Goal: Task Accomplishment & Management: Manage account settings

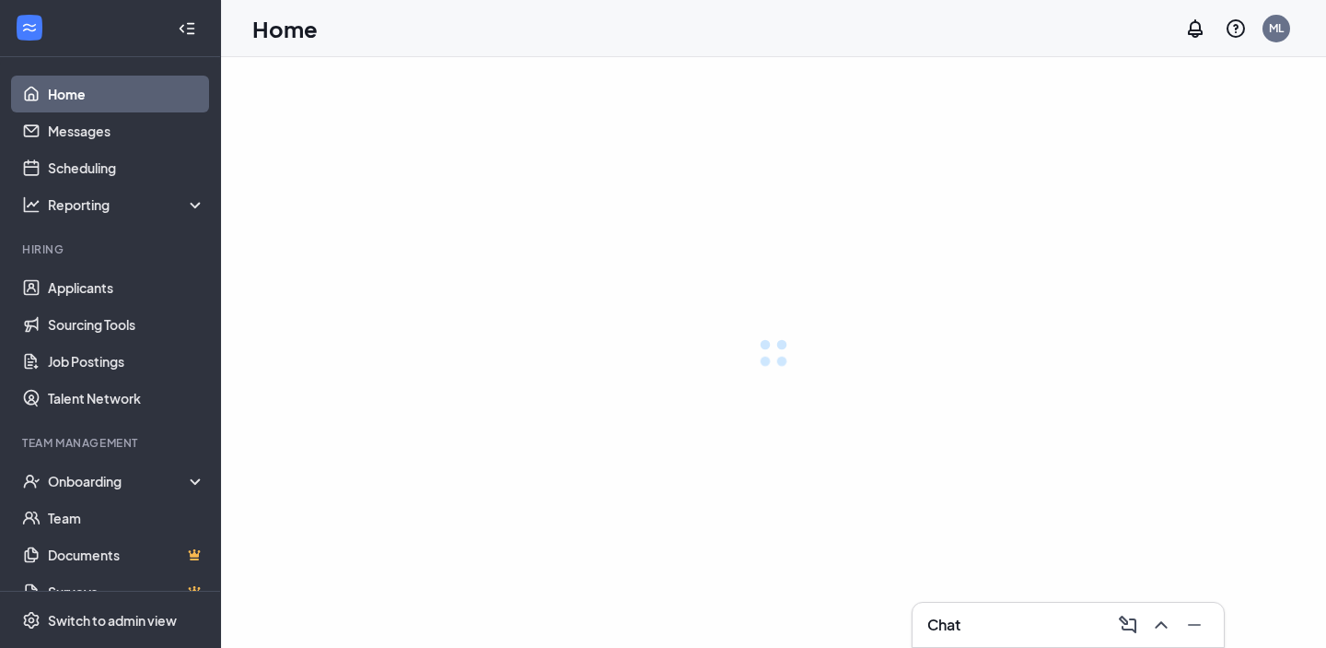
click at [75, 258] on div "Hiring" at bounding box center [112, 250] width 180 height 18
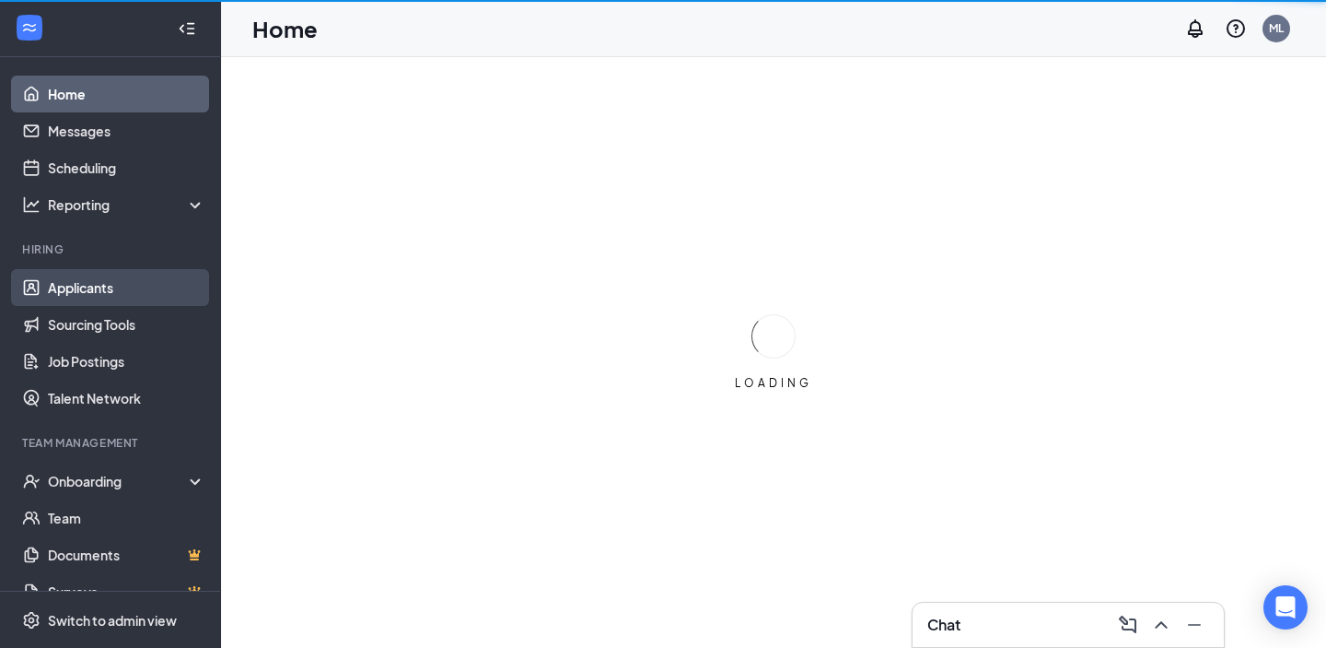
click at [69, 298] on link "Applicants" at bounding box center [127, 287] width 158 height 37
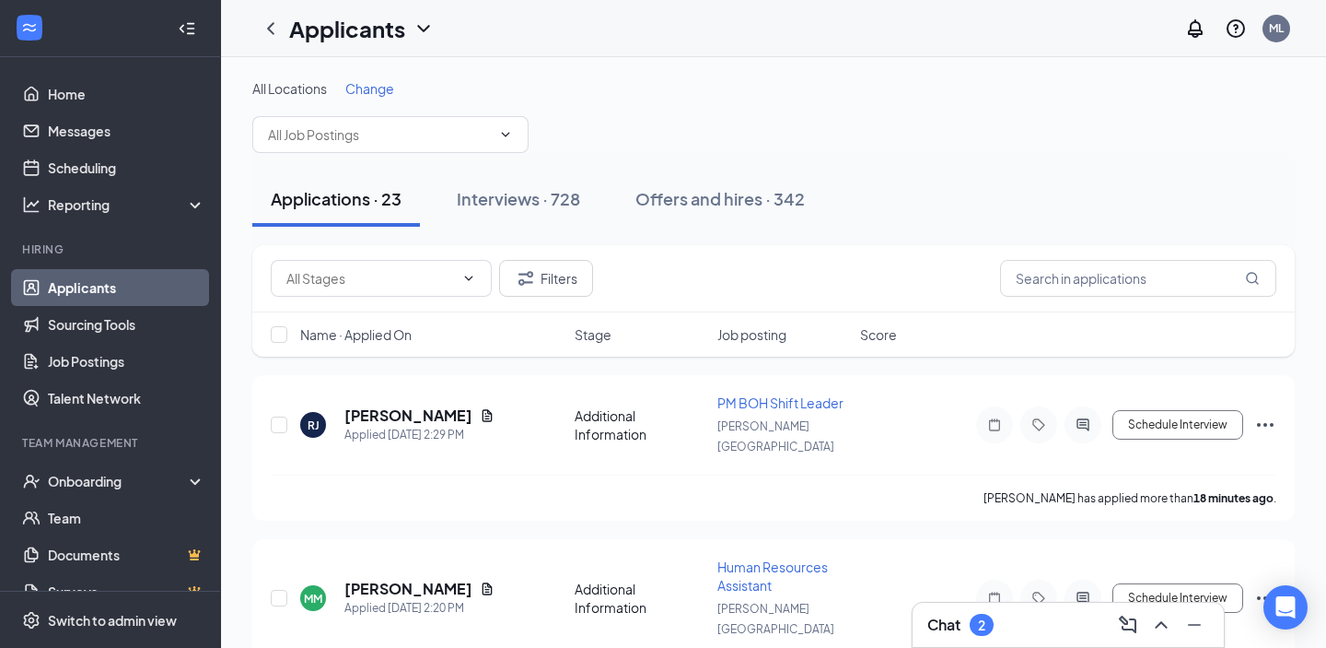
click at [970, 617] on div "Chat 2" at bounding box center [961, 624] width 66 height 22
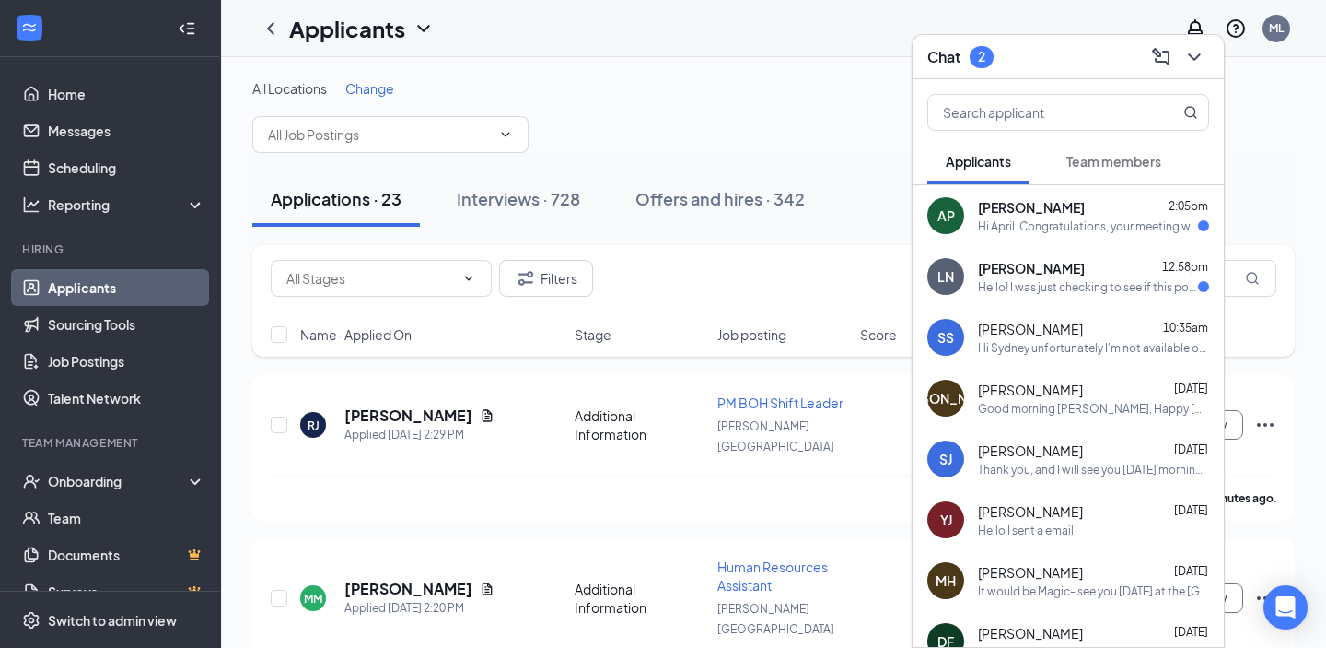
click at [1053, 233] on div "AP [PERSON_NAME] 2:05pm Hi April. Congratulations, your meeting with [DEMOGRAPH…" at bounding box center [1068, 215] width 311 height 61
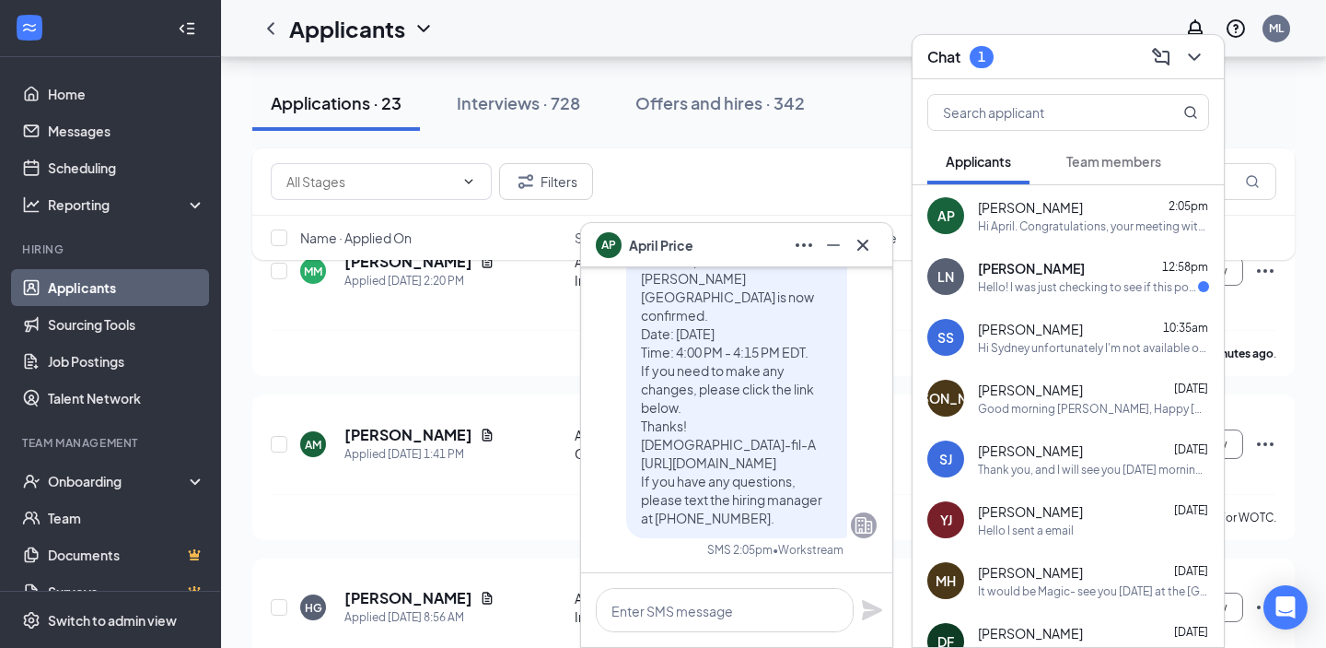
scroll to position [361, 0]
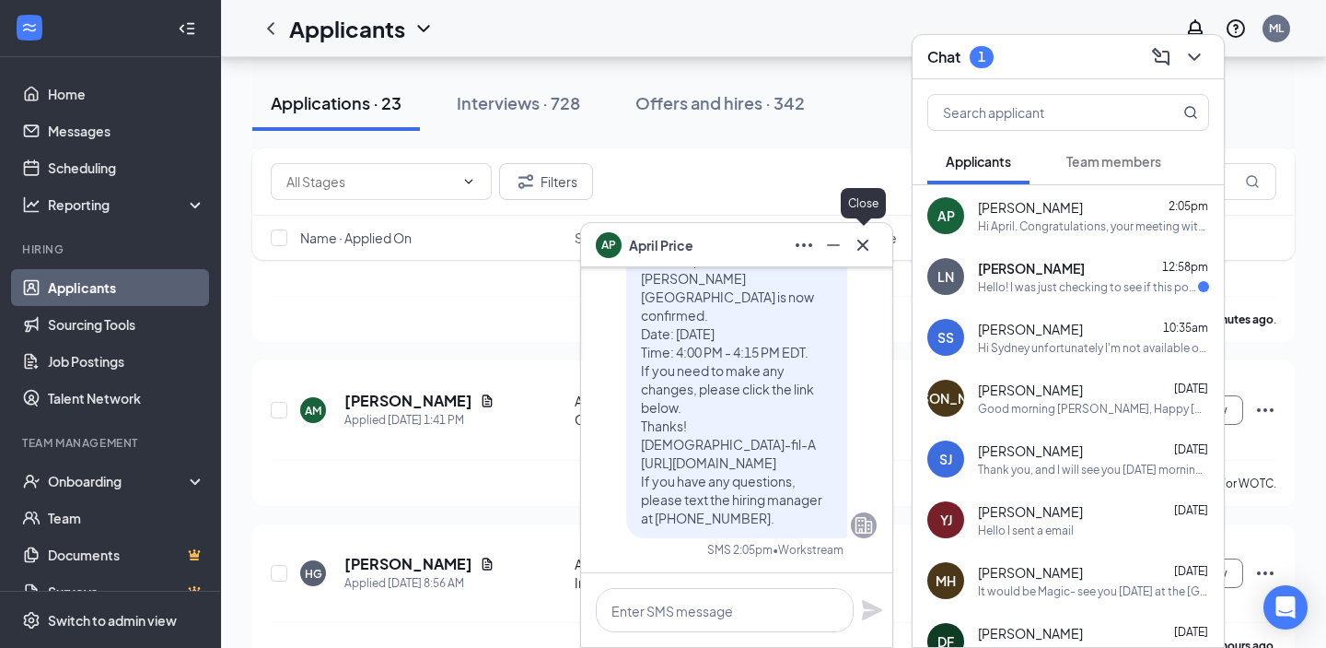
click at [865, 250] on icon "Cross" at bounding box center [863, 245] width 22 height 22
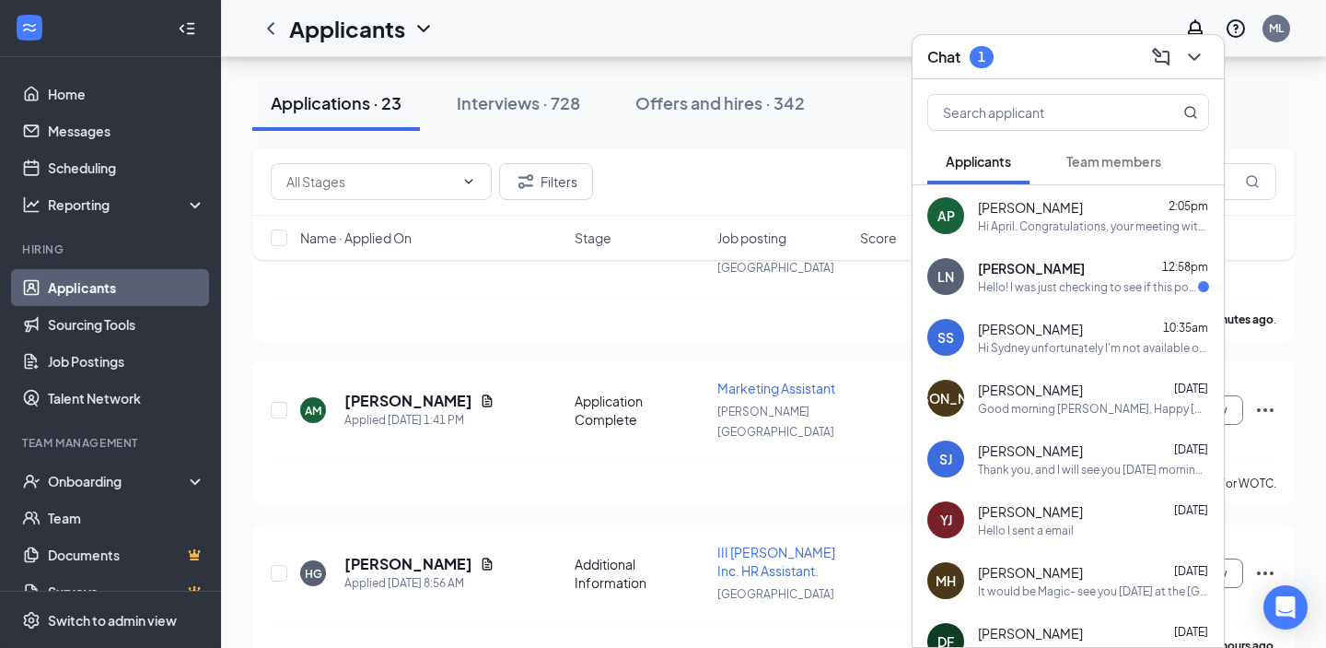
click at [1023, 295] on div "LN [PERSON_NAME] 12:58pm Hello! I was just checking to see if this position was…" at bounding box center [1068, 276] width 311 height 61
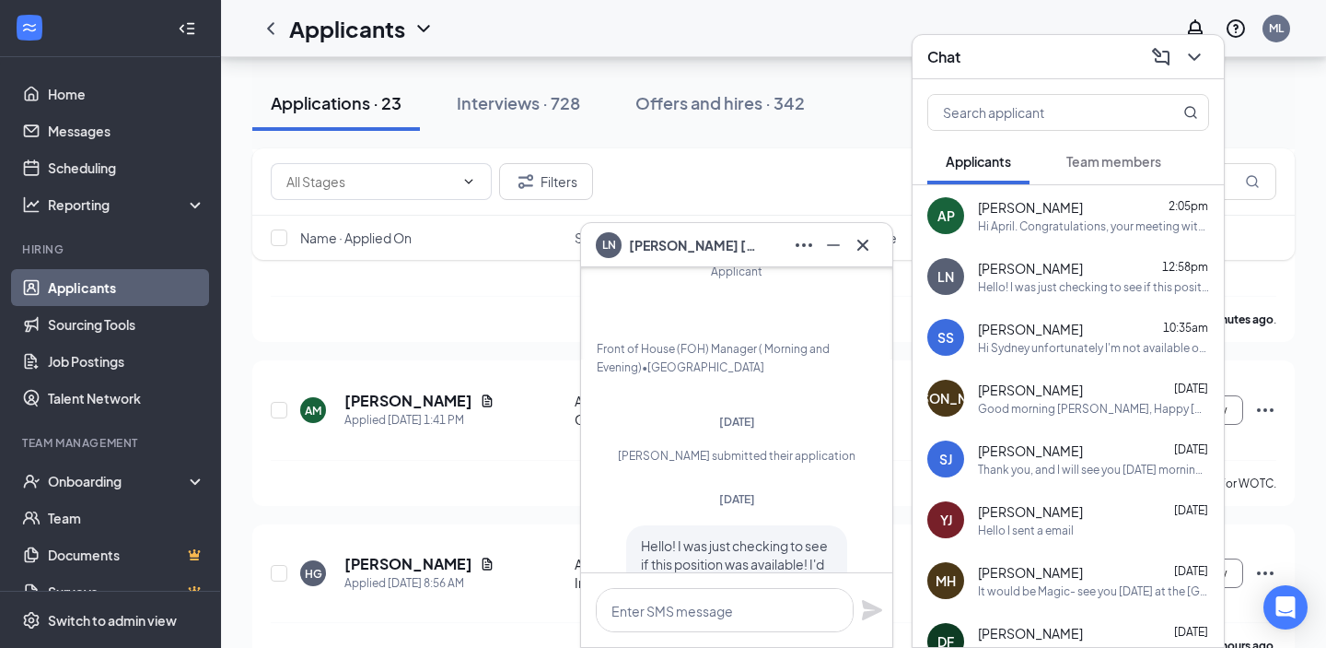
scroll to position [-77, 0]
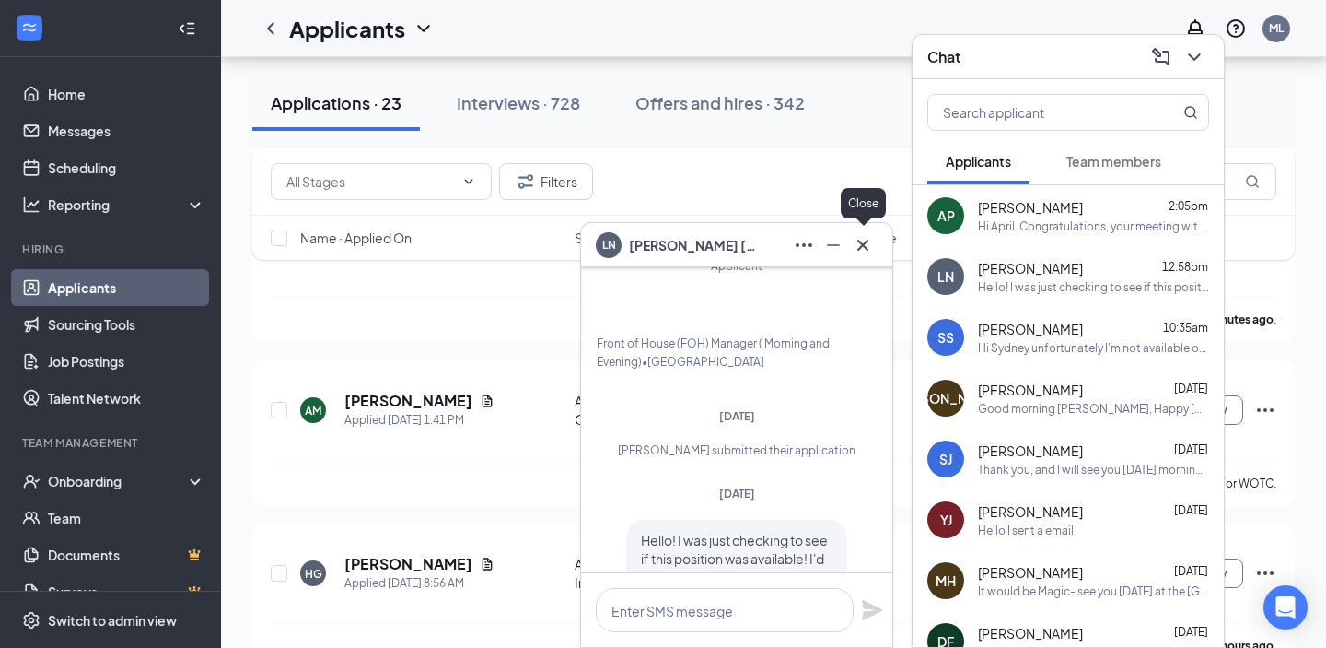
click at [869, 253] on icon "Cross" at bounding box center [863, 245] width 22 height 22
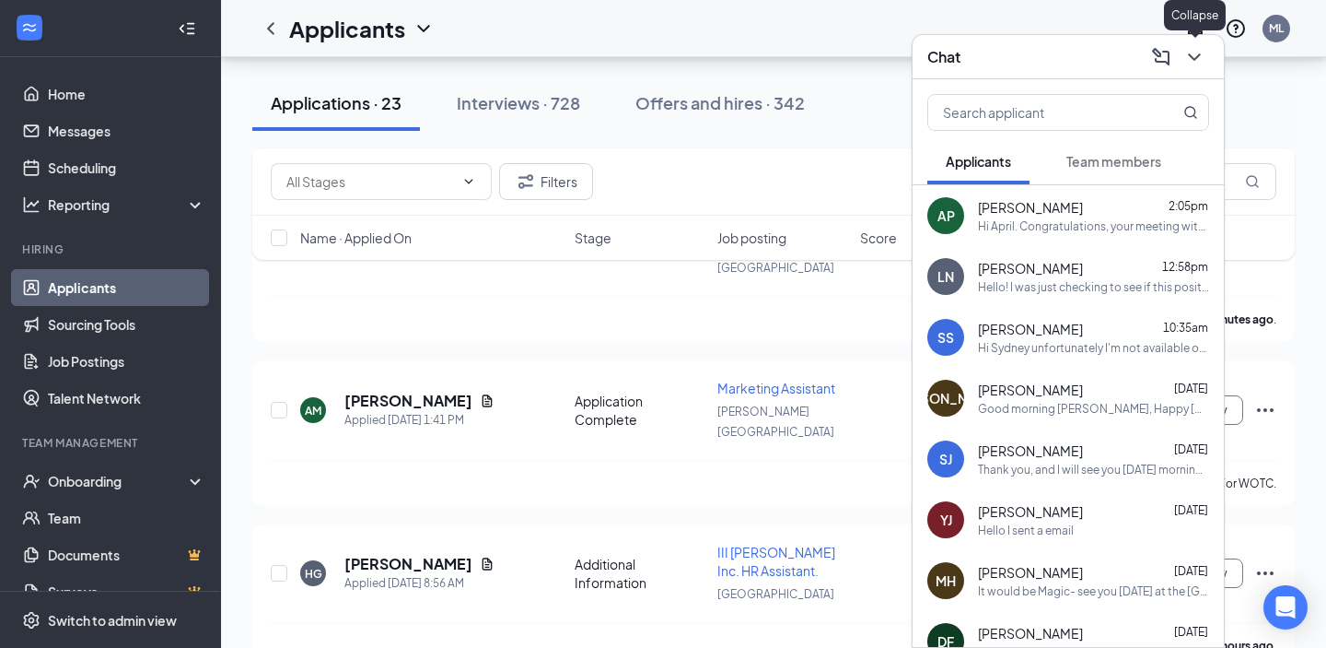
click at [1199, 58] on icon "ChevronDown" at bounding box center [1195, 57] width 22 height 22
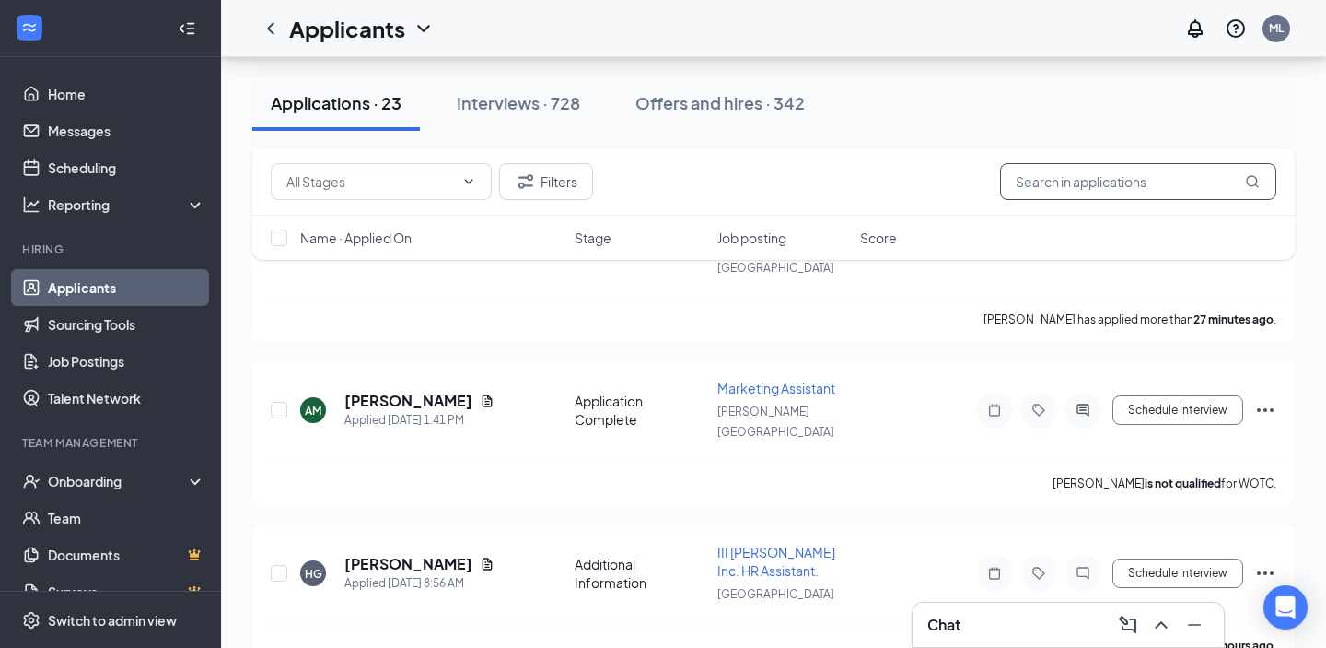
click at [1152, 176] on input "text" at bounding box center [1138, 181] width 276 height 37
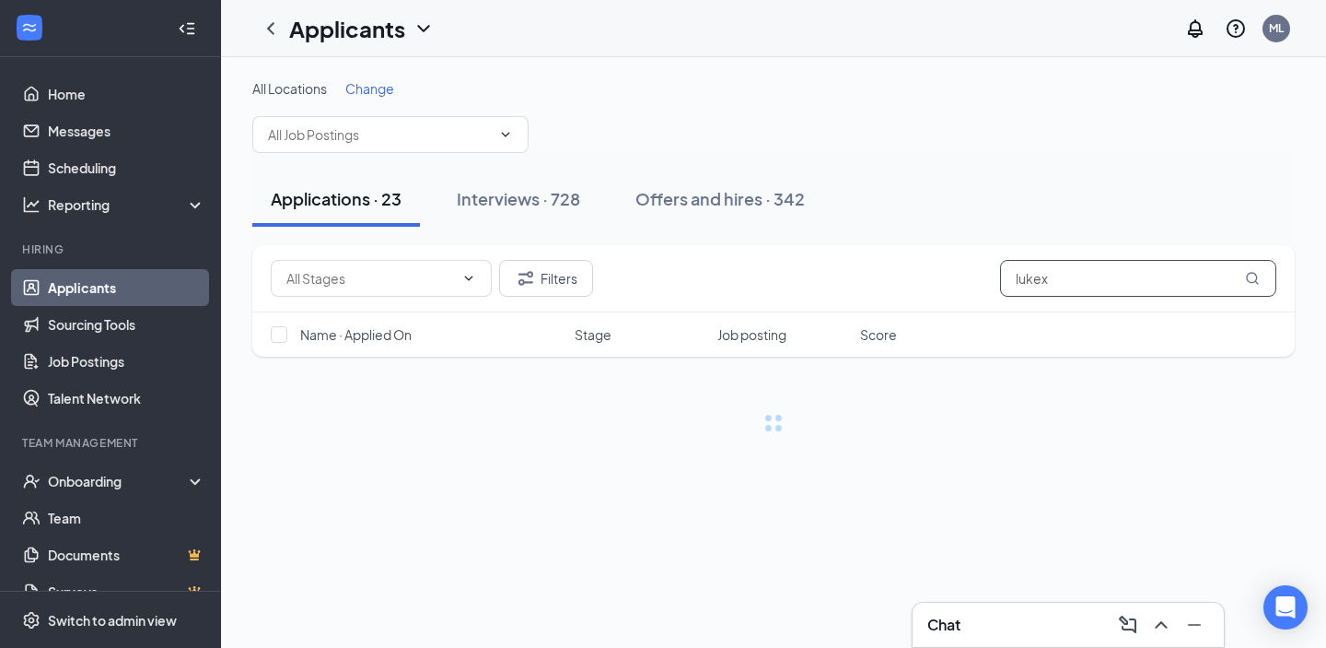
type input "luke"
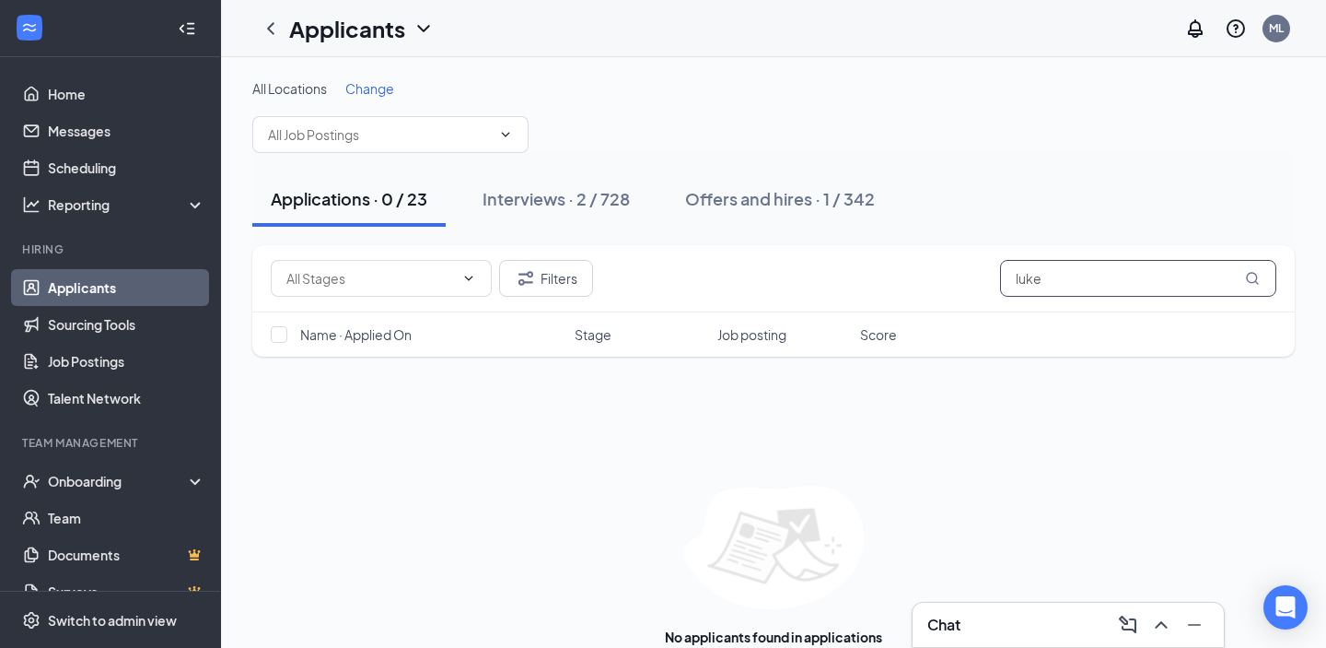
scroll to position [39, 0]
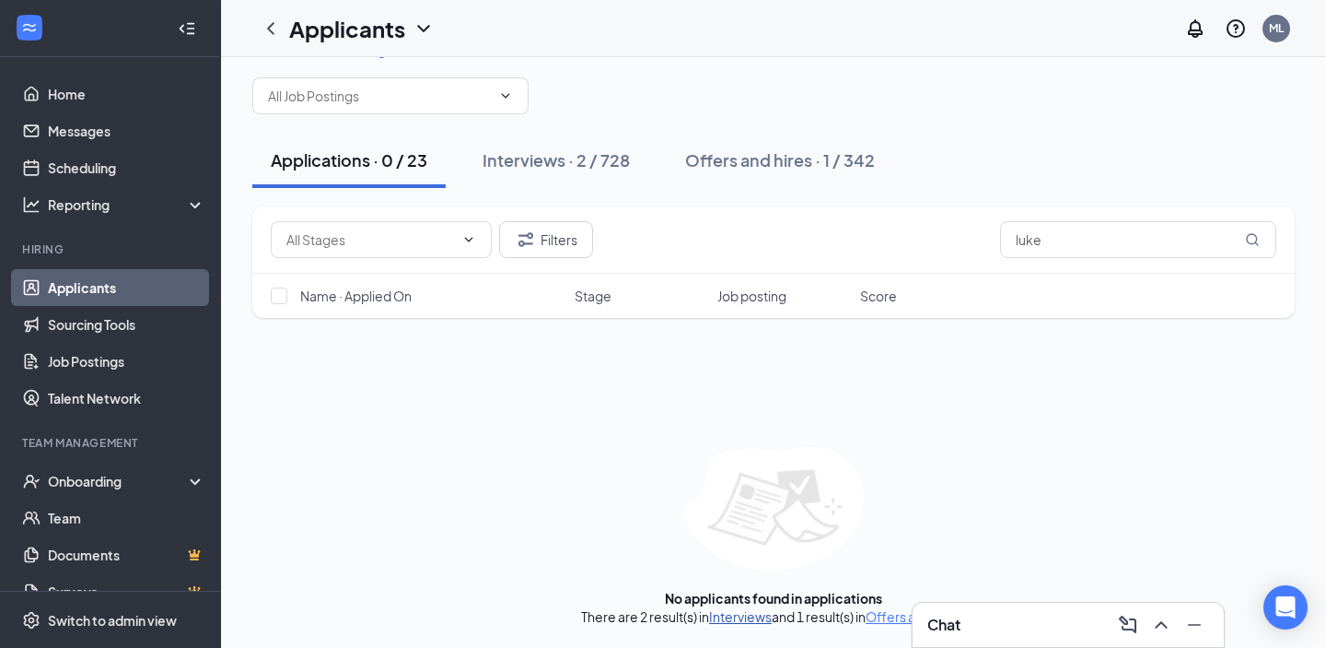
click at [735, 620] on link "Interviews" at bounding box center [740, 616] width 63 height 17
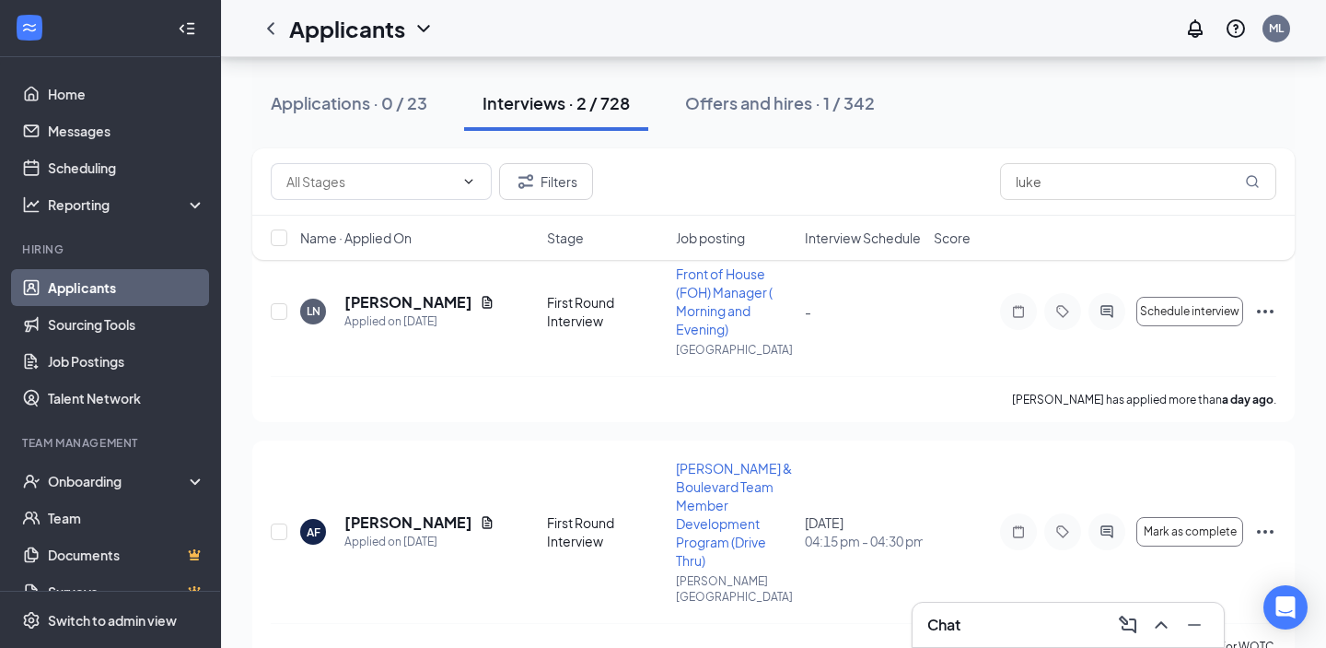
scroll to position [138, 0]
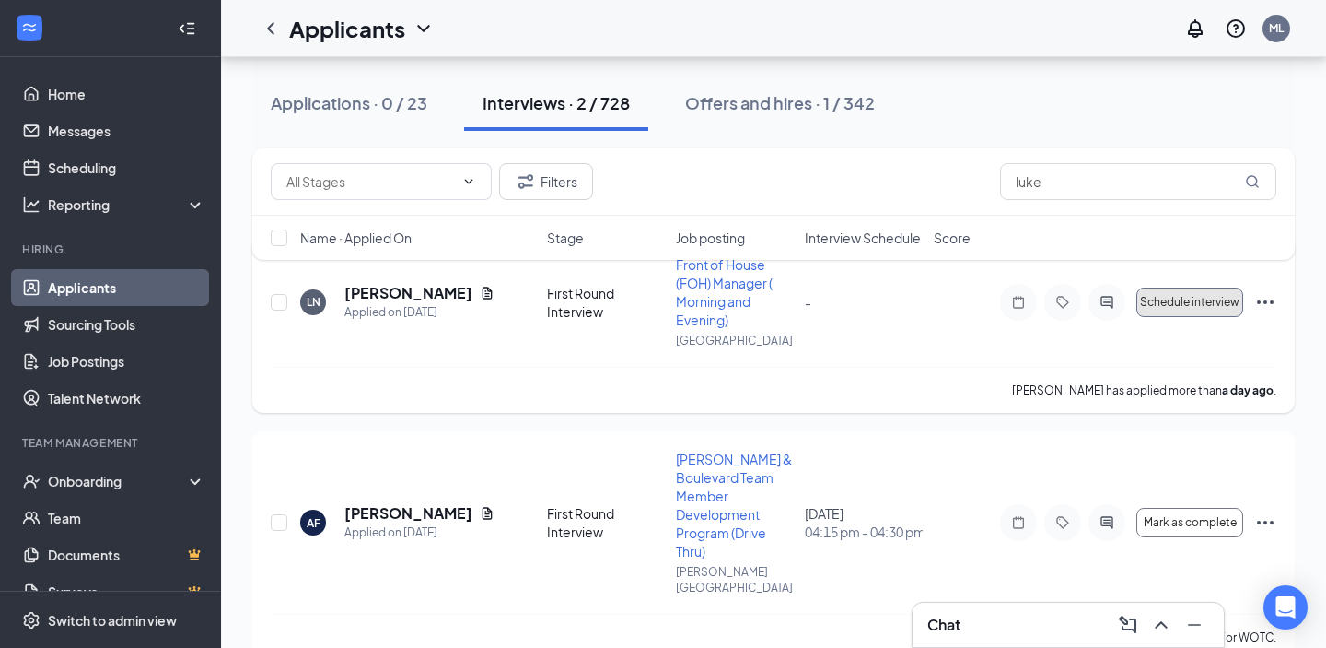
click at [1184, 296] on span "Schedule interview" at bounding box center [1189, 302] width 99 height 13
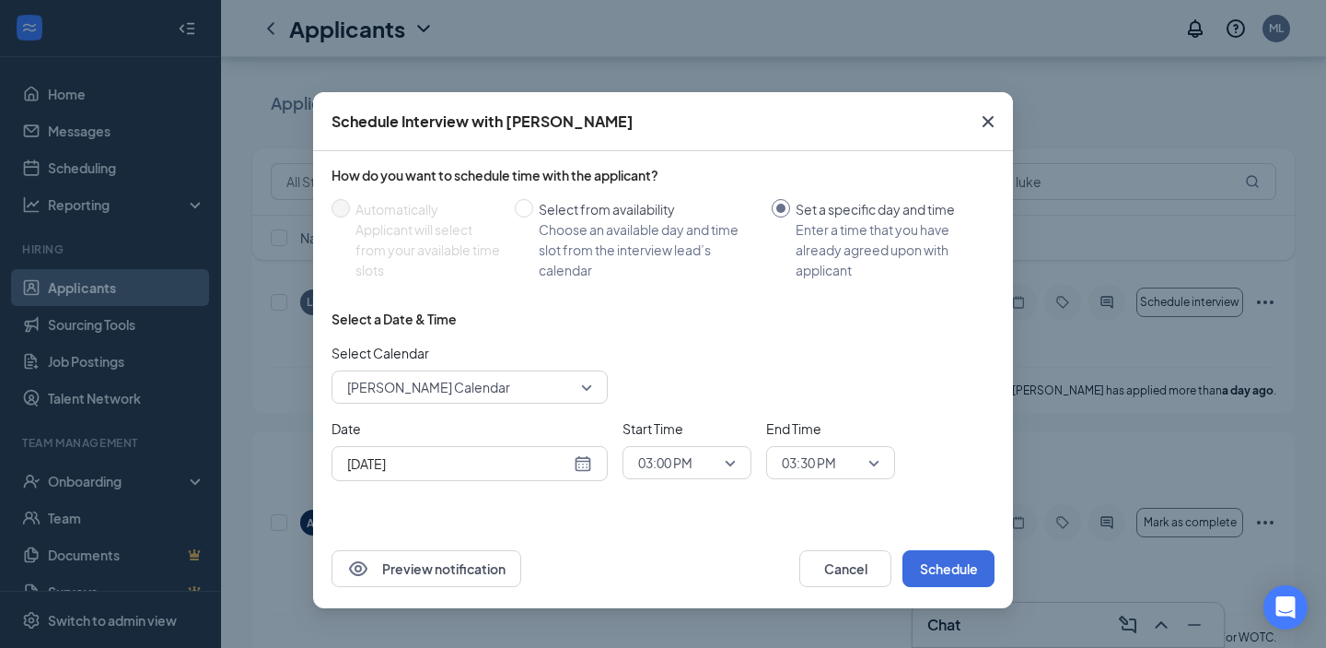
click at [586, 461] on div "[DATE]" at bounding box center [469, 463] width 245 height 20
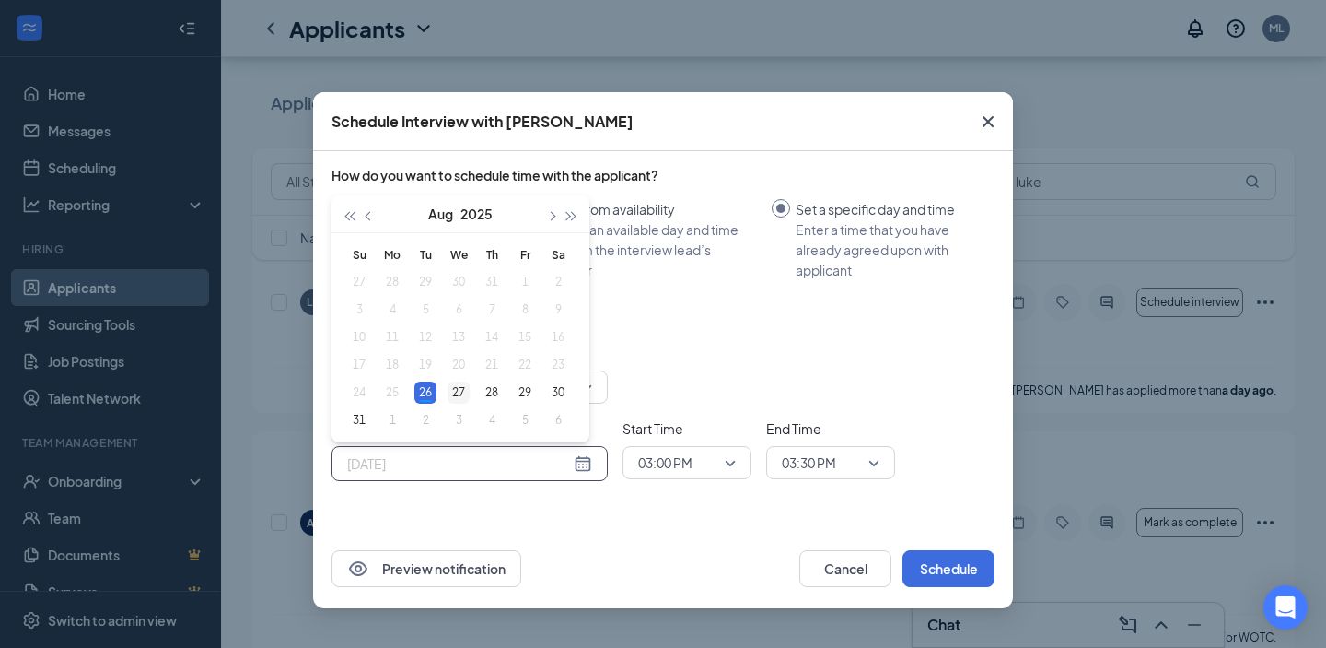
click at [460, 389] on div "27" at bounding box center [459, 392] width 22 height 22
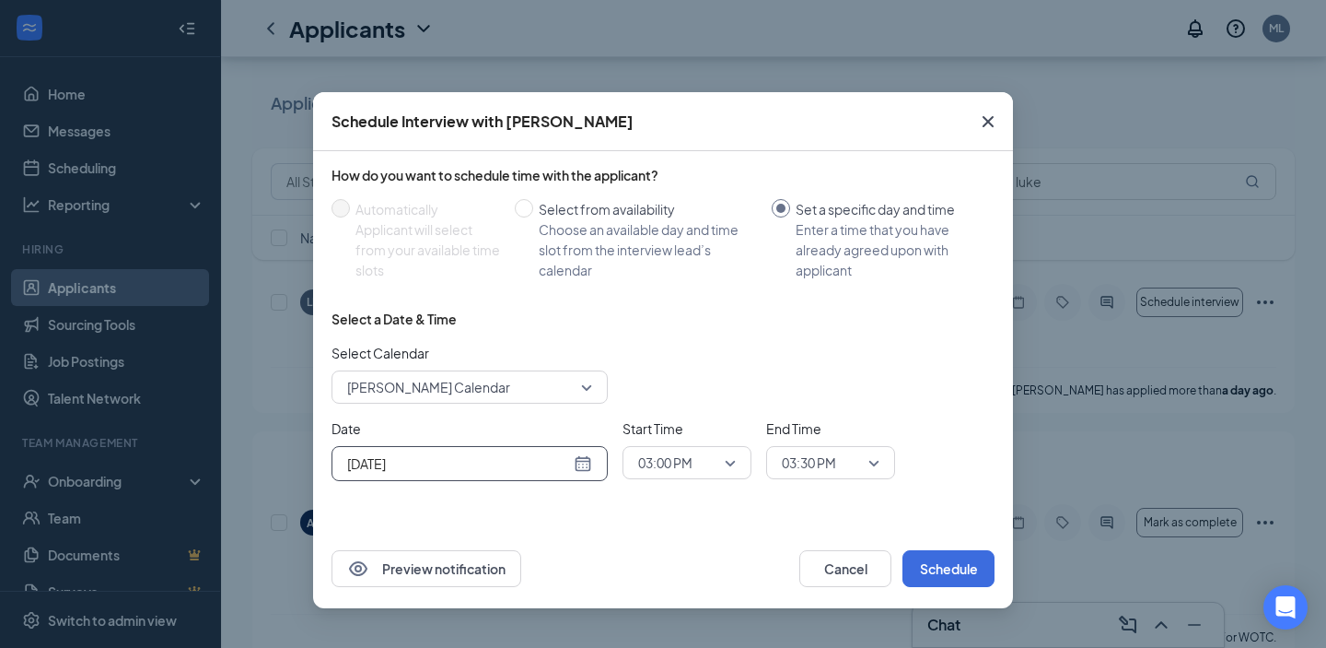
click at [587, 466] on div "[DATE]" at bounding box center [469, 463] width 245 height 20
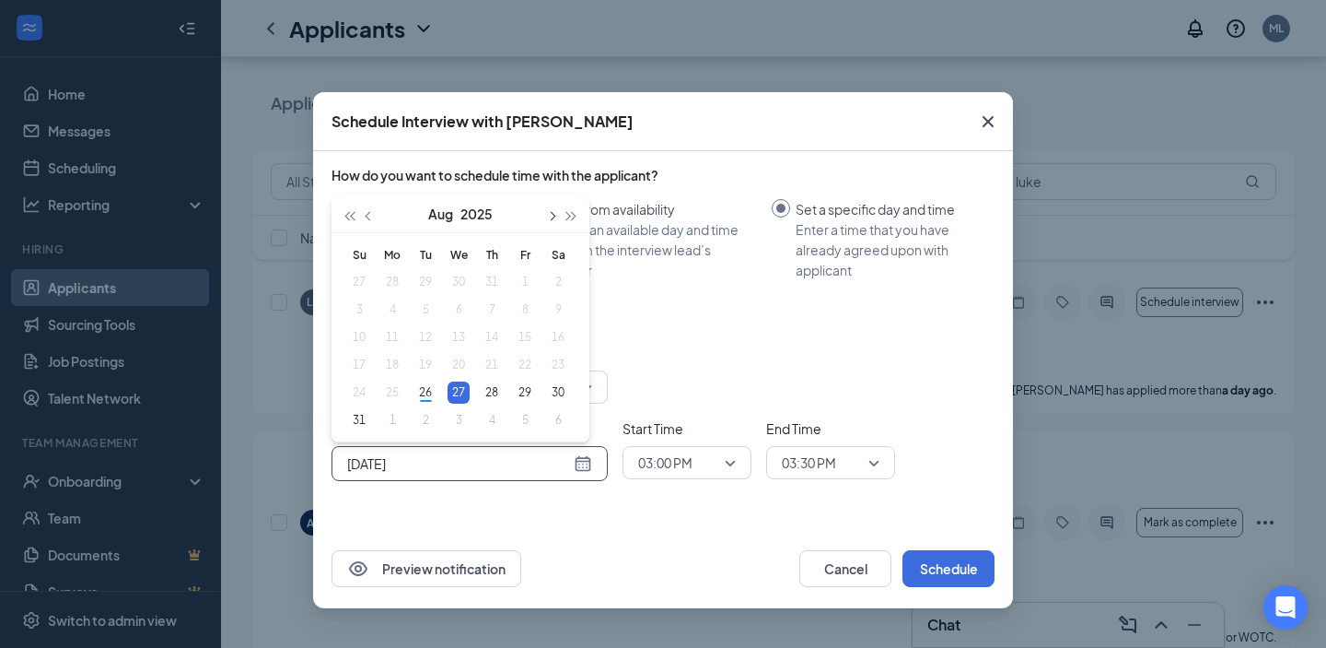
click at [552, 212] on span "button" at bounding box center [550, 216] width 9 height 9
click at [395, 286] on div "1" at bounding box center [392, 282] width 22 height 22
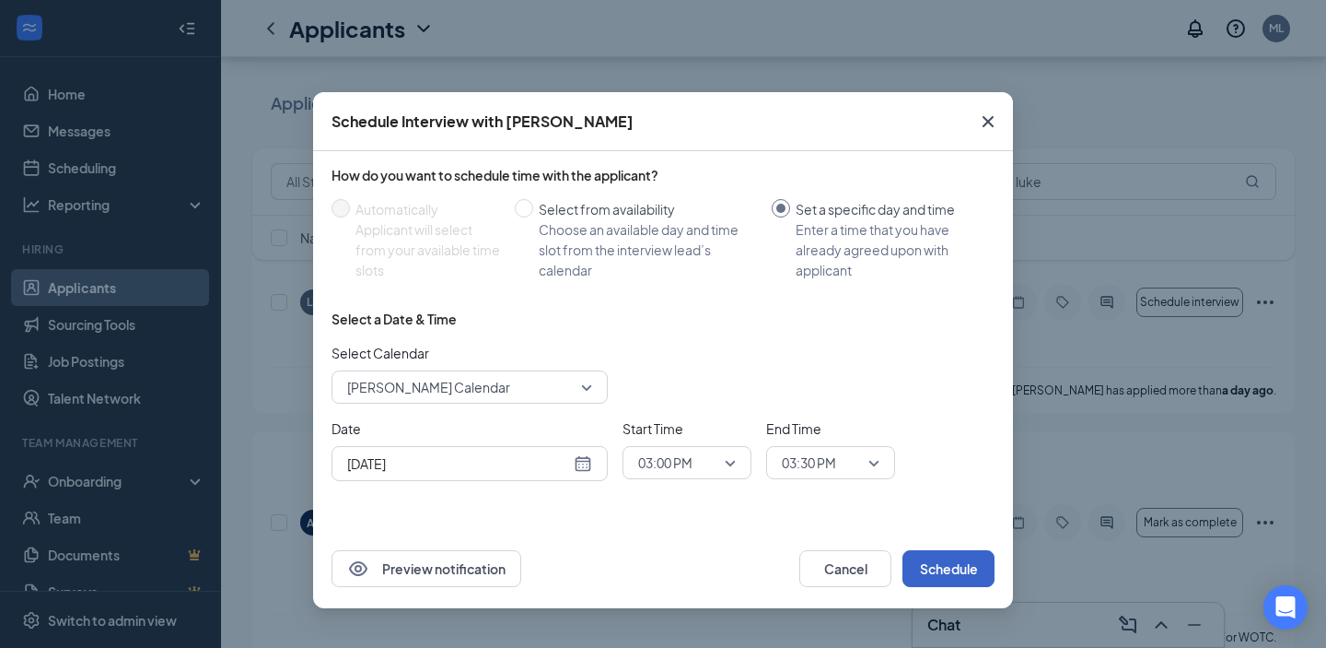
click at [940, 566] on button "Schedule" at bounding box center [949, 568] width 92 height 37
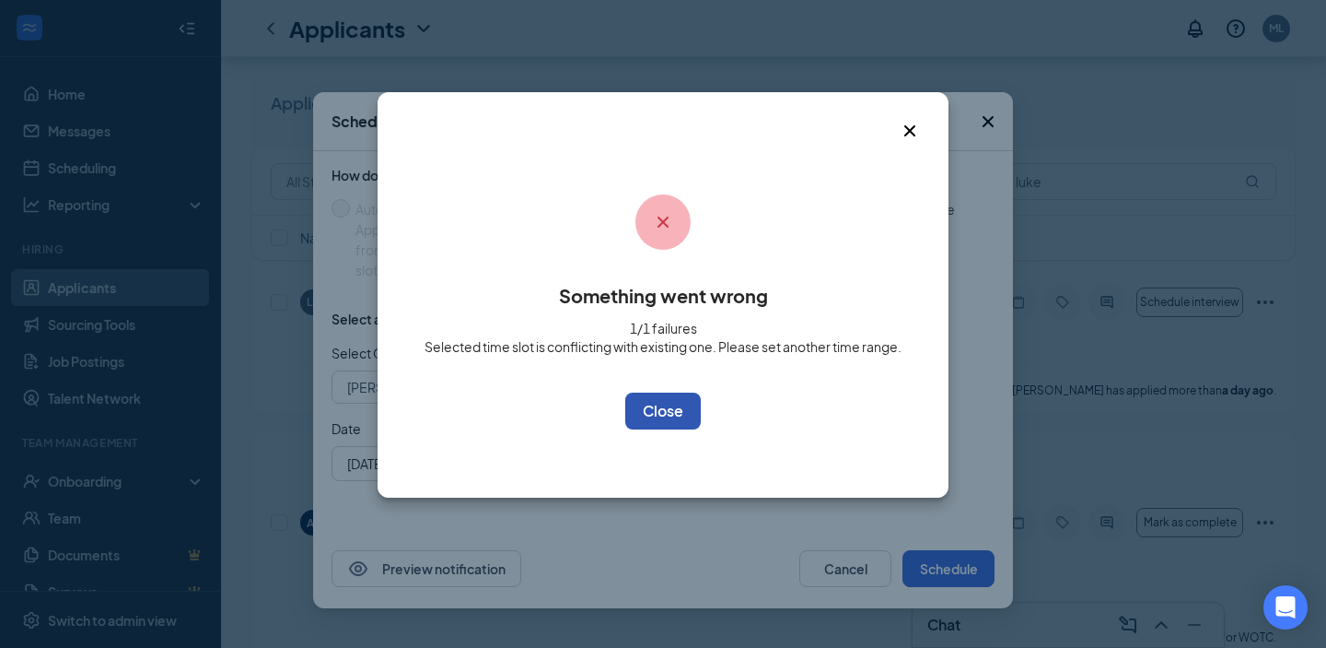
click at [655, 423] on button "OK" at bounding box center [663, 410] width 76 height 37
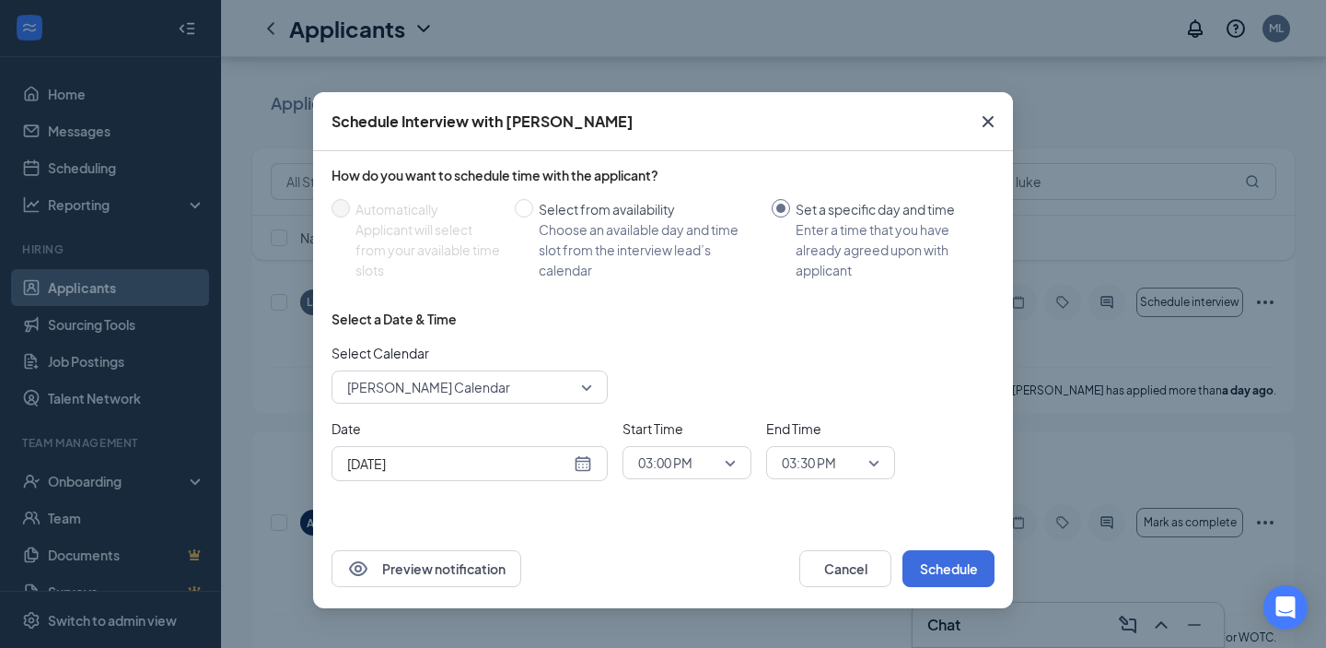
click at [581, 469] on div "[DATE]" at bounding box center [469, 463] width 245 height 20
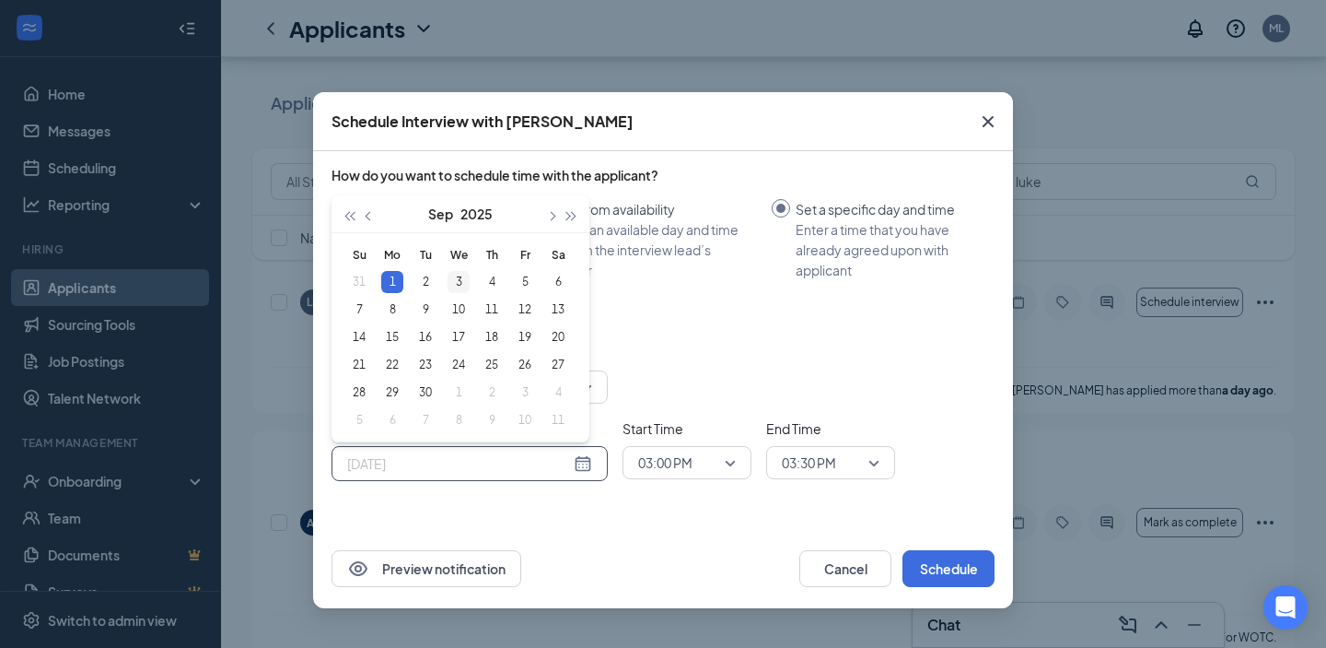
type input "[DATE]"
click at [455, 285] on div "3" at bounding box center [459, 282] width 22 height 22
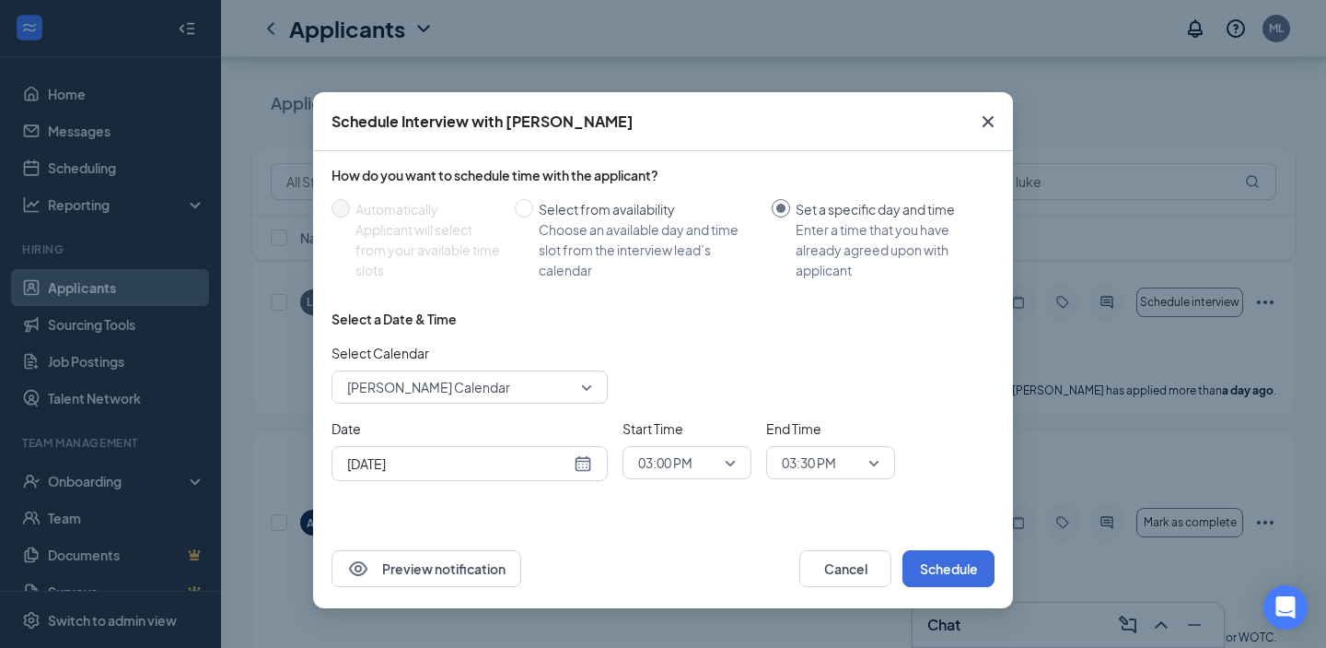
click at [999, 117] on icon "Cross" at bounding box center [988, 122] width 22 height 22
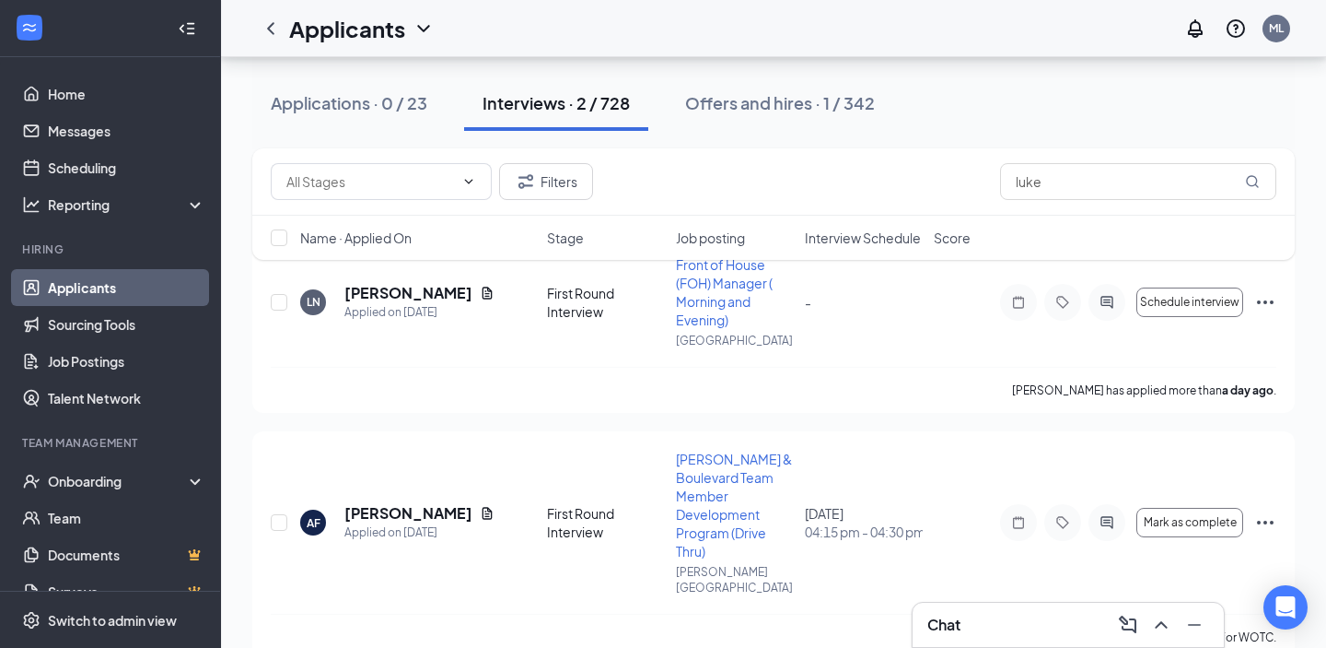
click at [169, 279] on link "Applicants" at bounding box center [127, 287] width 158 height 37
